Goal: Information Seeking & Learning: Learn about a topic

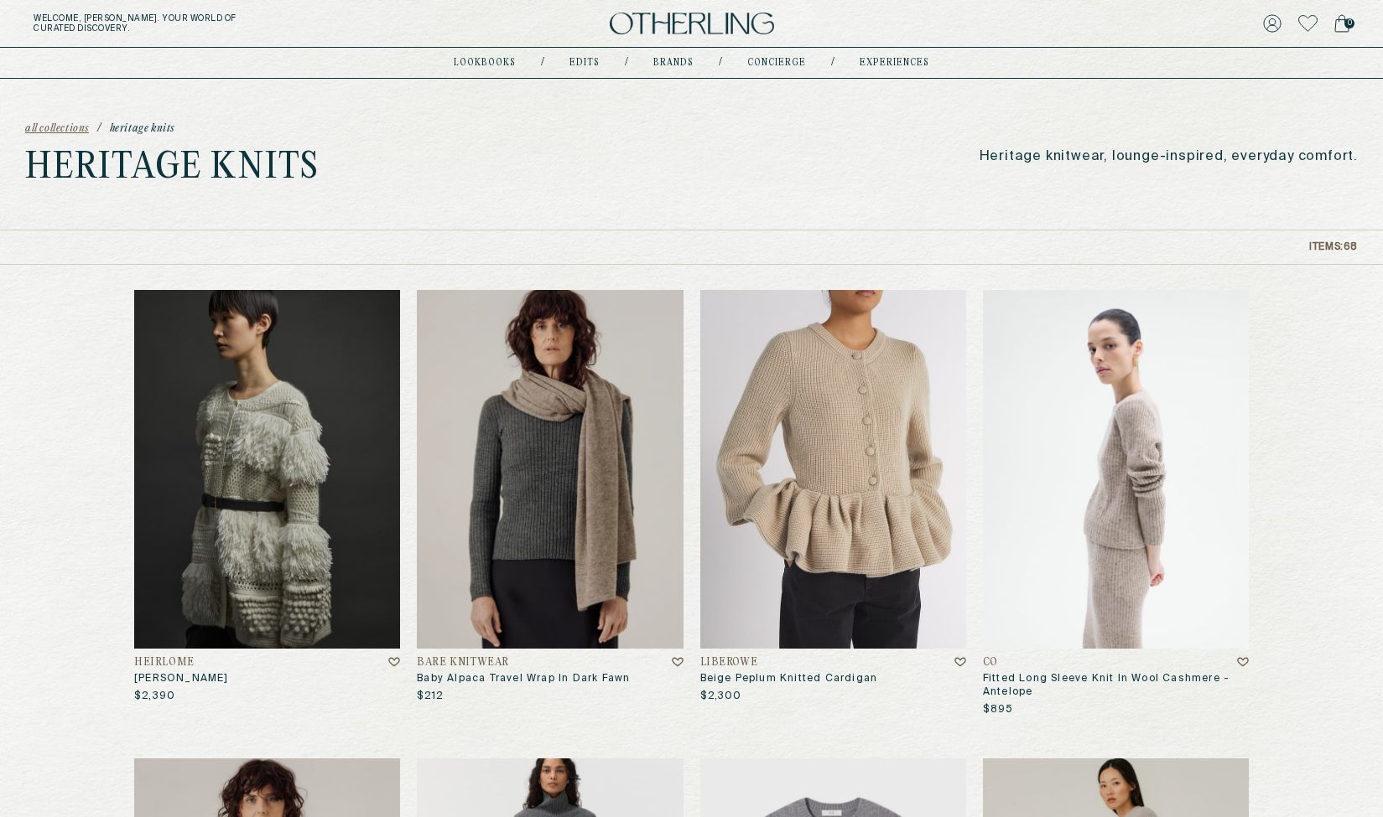
scroll to position [711, 0]
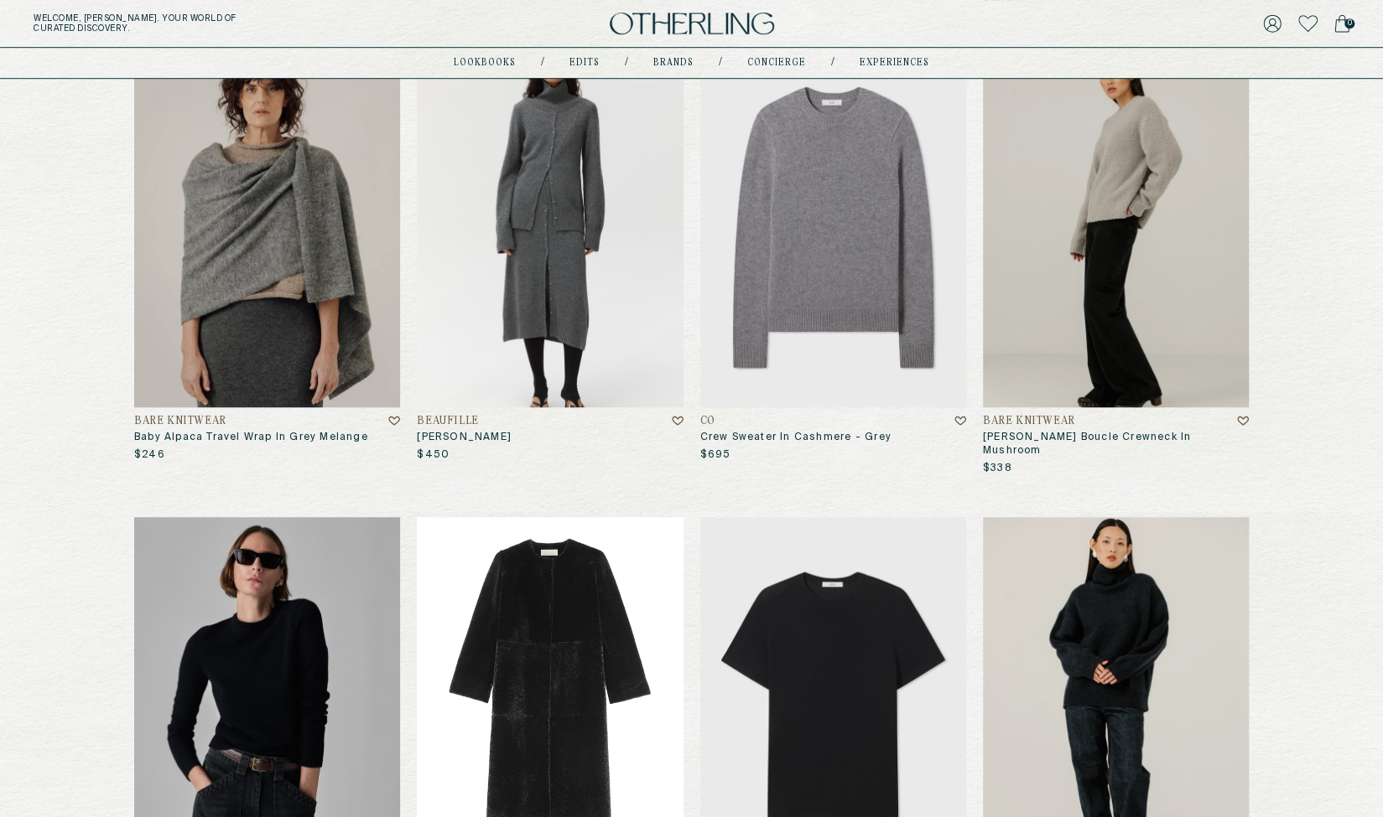
click at [459, 431] on h3 "[PERSON_NAME]" at bounding box center [550, 437] width 266 height 13
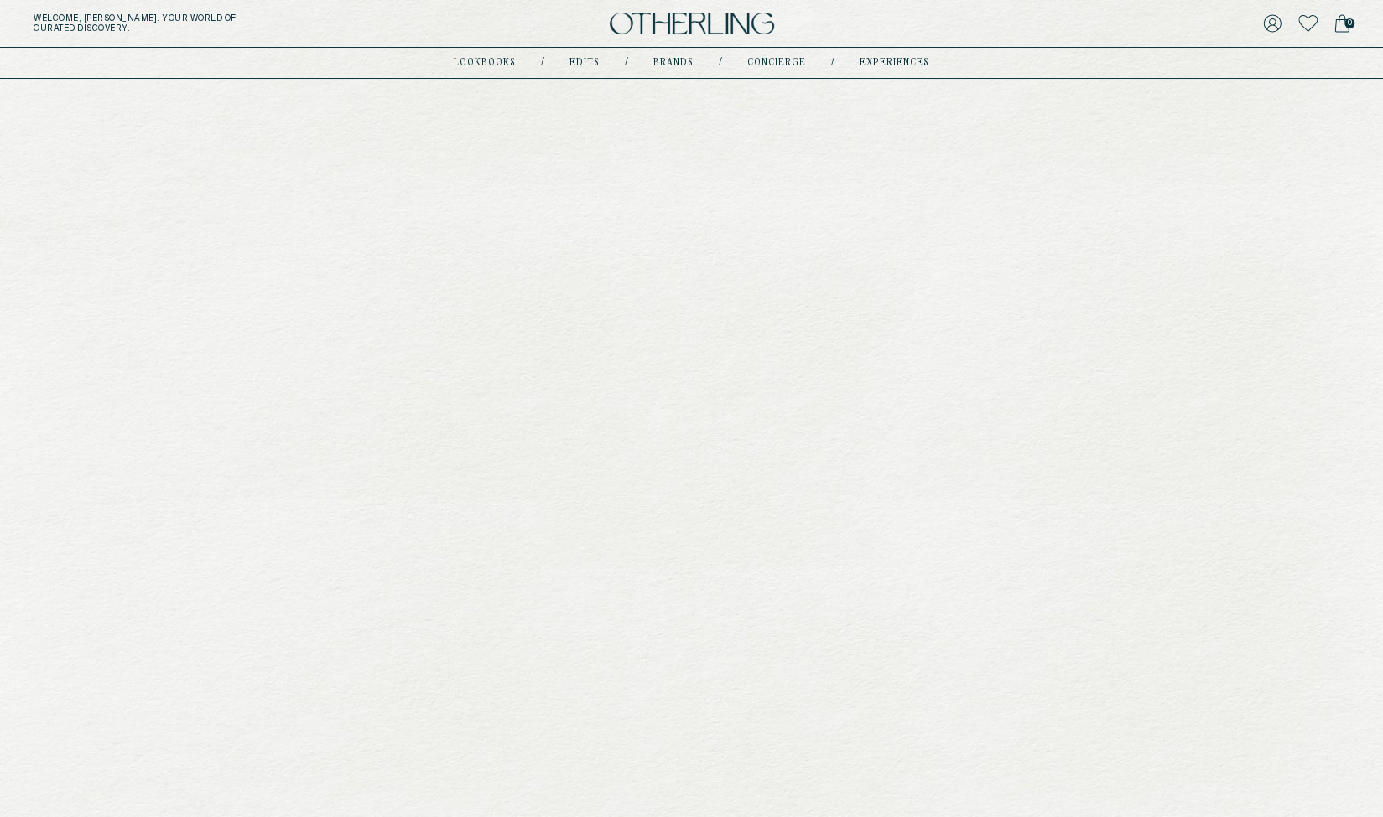
scroll to position [711, 0]
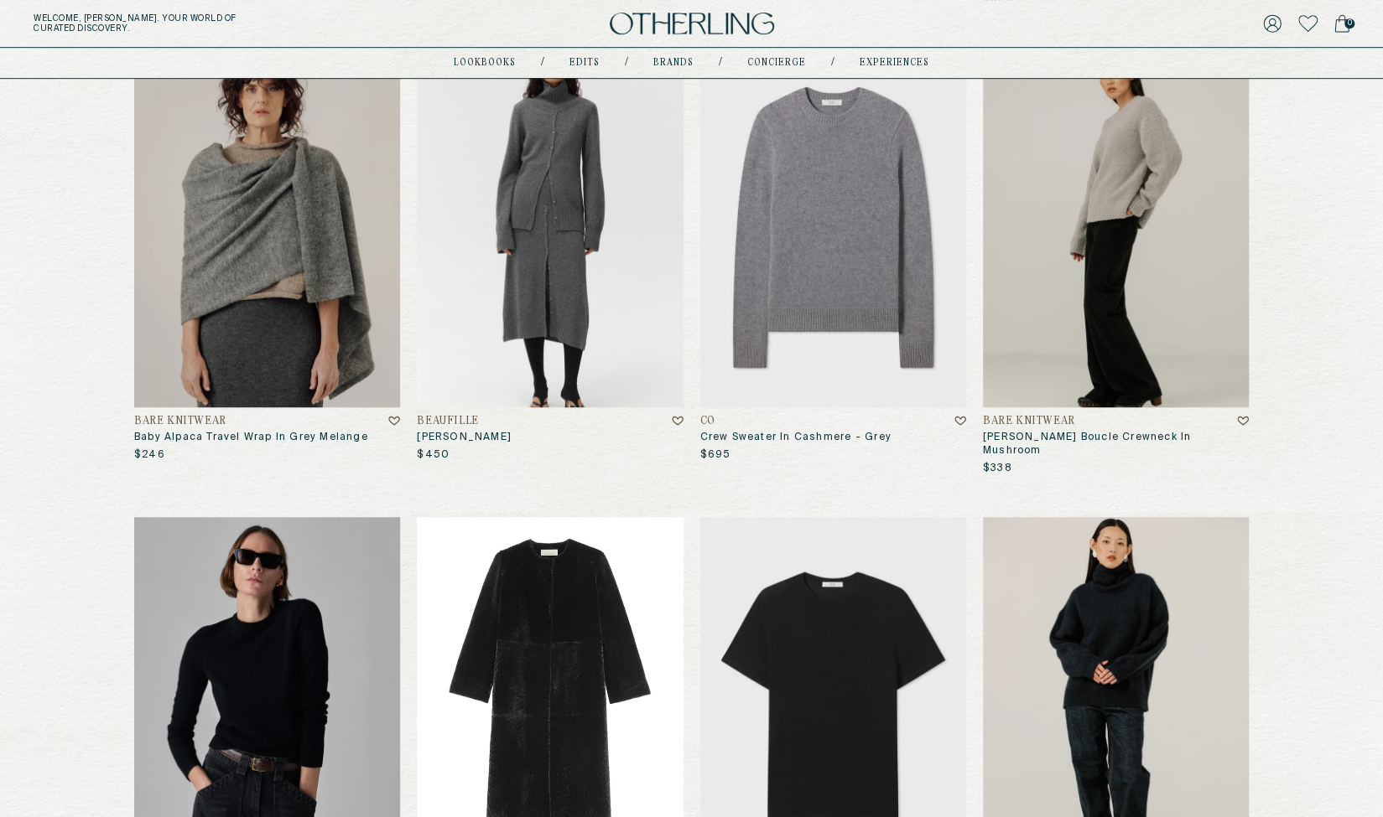
click at [466, 437] on h3 "[PERSON_NAME]" at bounding box center [550, 437] width 266 height 13
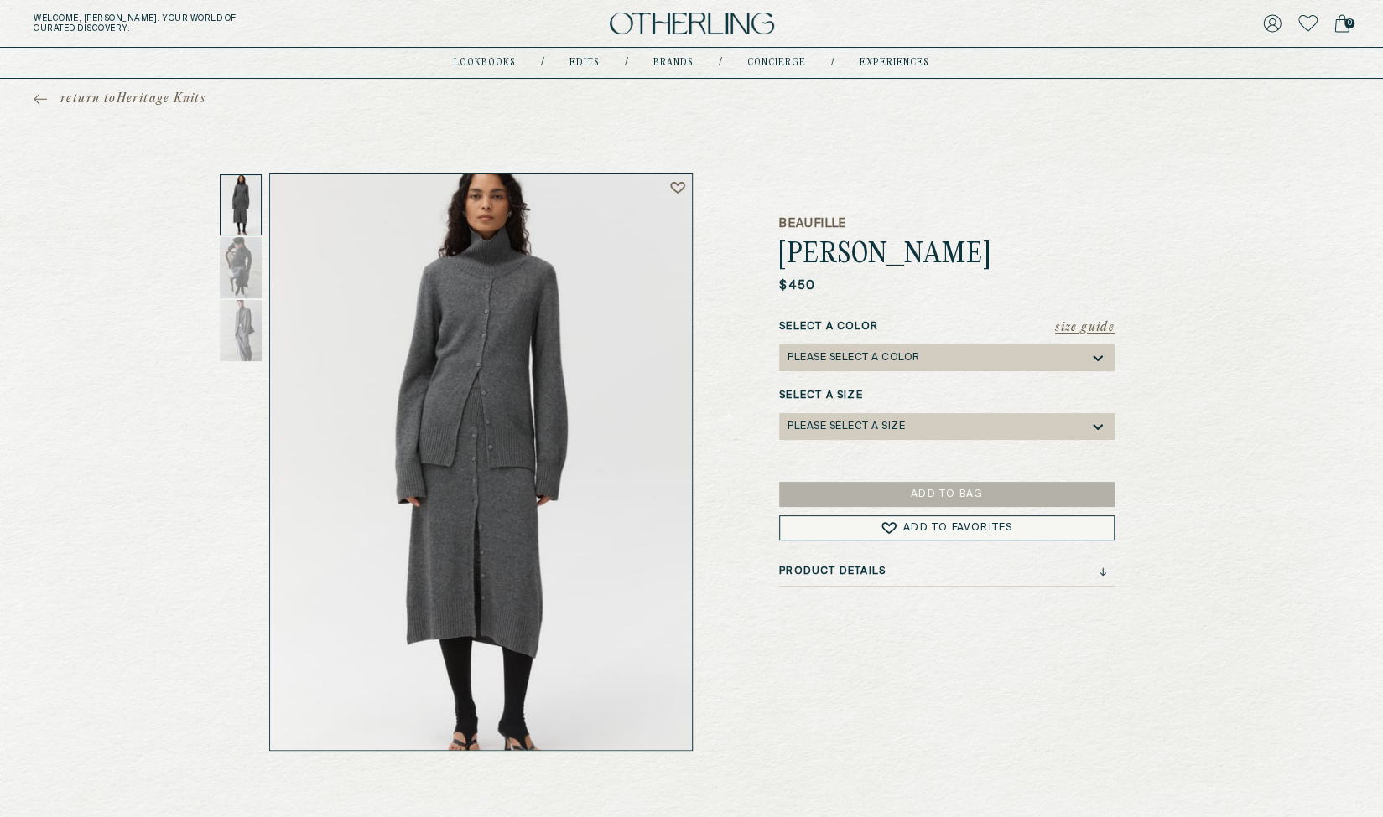
click at [812, 256] on h1 "[PERSON_NAME]" at bounding box center [946, 256] width 335 height 30
copy h1 "[PERSON_NAME]"
